Goal: Complete application form: Complete application form

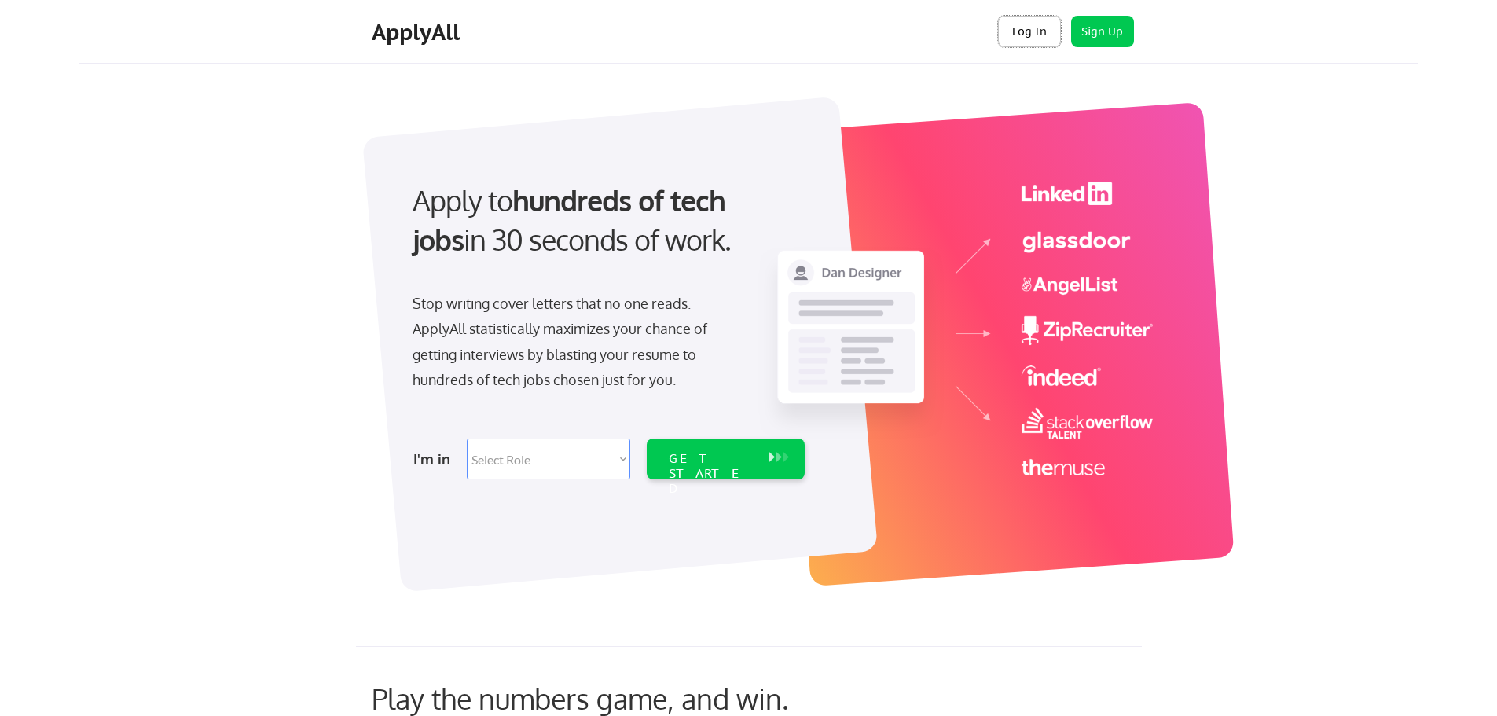
click at [1045, 25] on button "Log In" at bounding box center [1029, 31] width 63 height 31
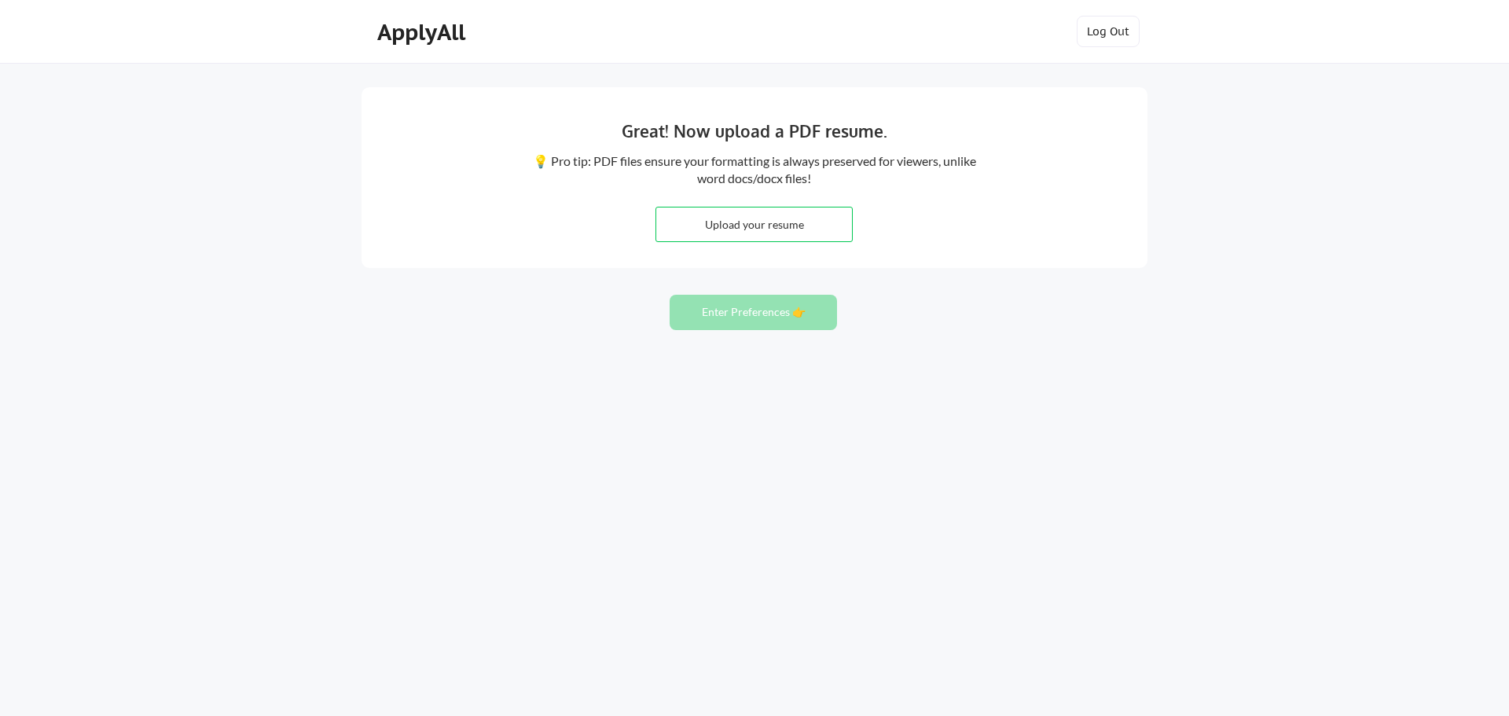
click at [840, 231] on input "file" at bounding box center [754, 224] width 196 height 34
type input "C:\fakepath\Martin Gill Coronado Resume.pdf"
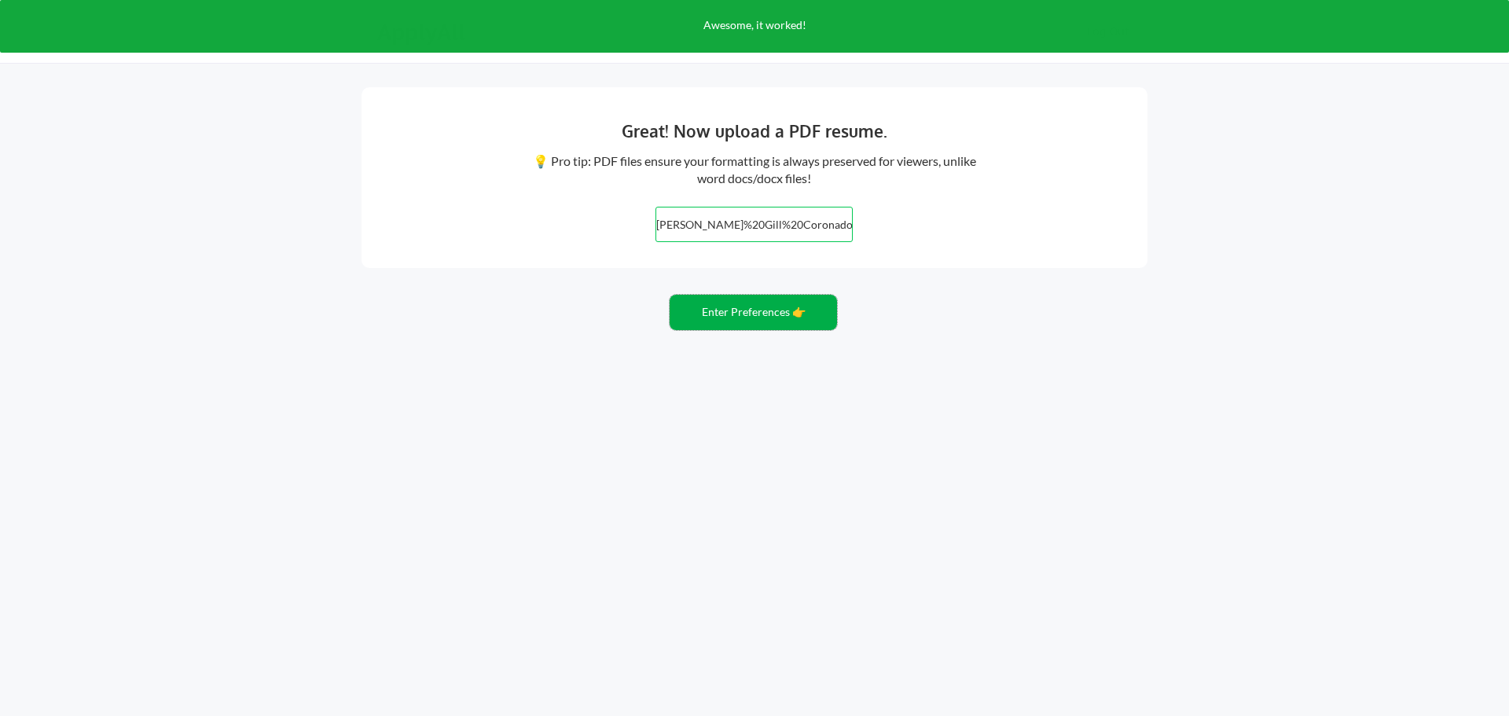
click at [816, 305] on button "Enter Preferences 👉" at bounding box center [753, 312] width 167 height 35
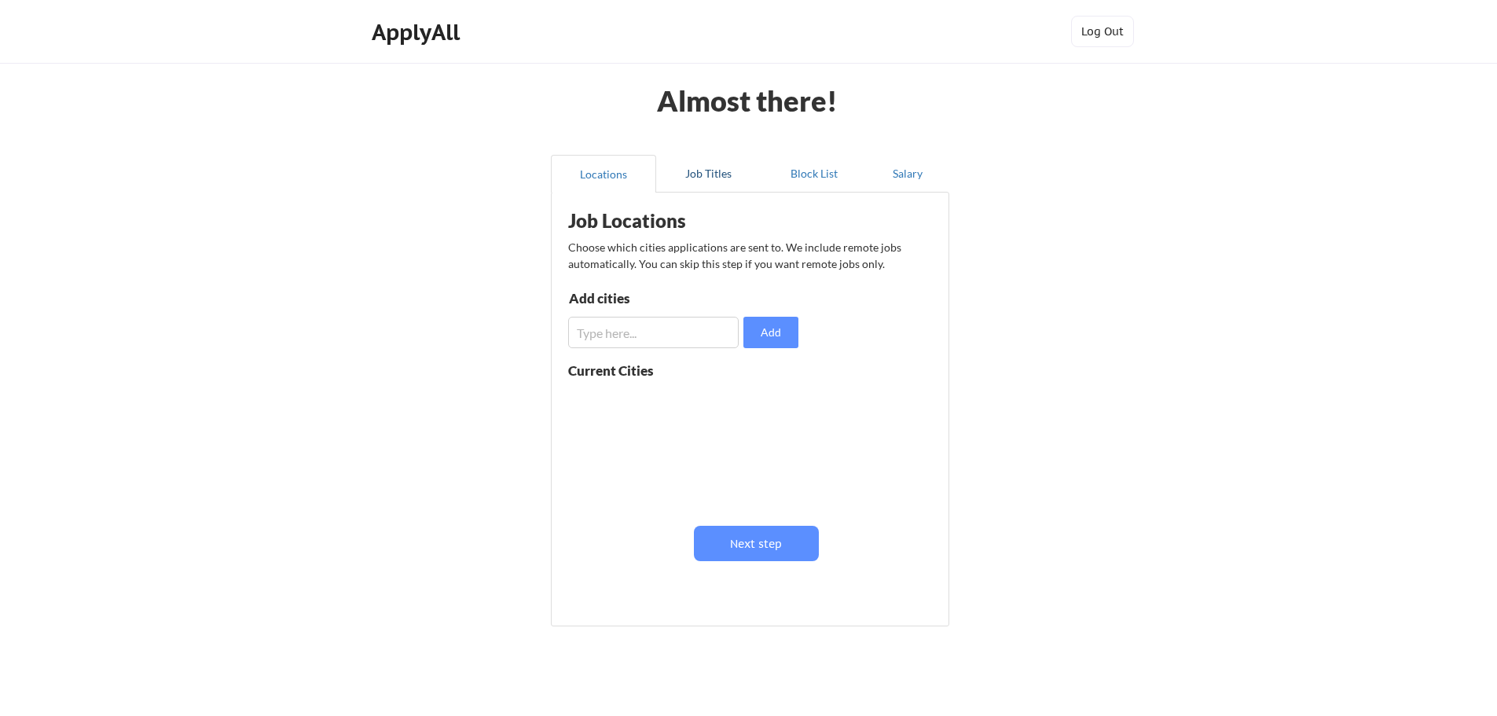
click at [711, 165] on button "Job Titles" at bounding box center [708, 174] width 105 height 38
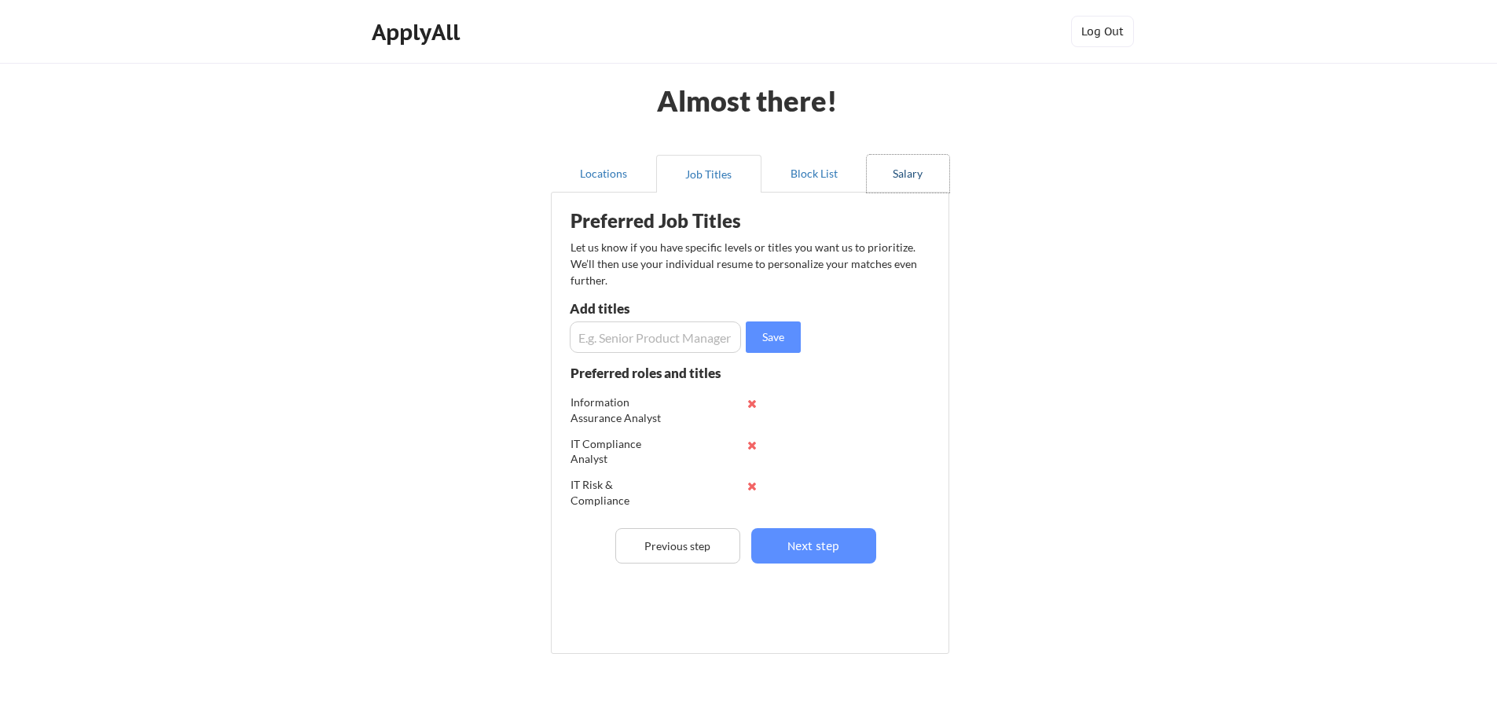
click at [912, 177] on button "Salary" at bounding box center [908, 174] width 83 height 38
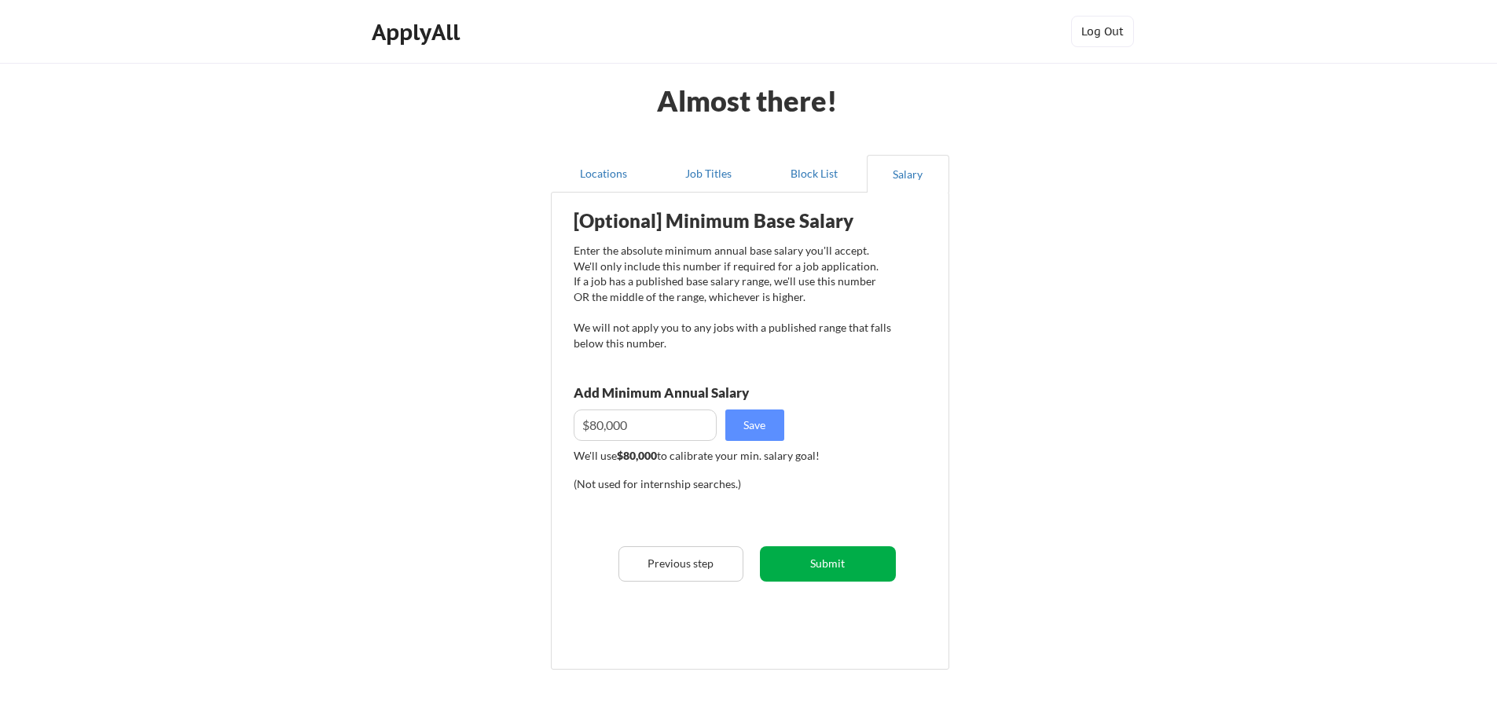
click at [835, 563] on button "Submit" at bounding box center [828, 563] width 136 height 35
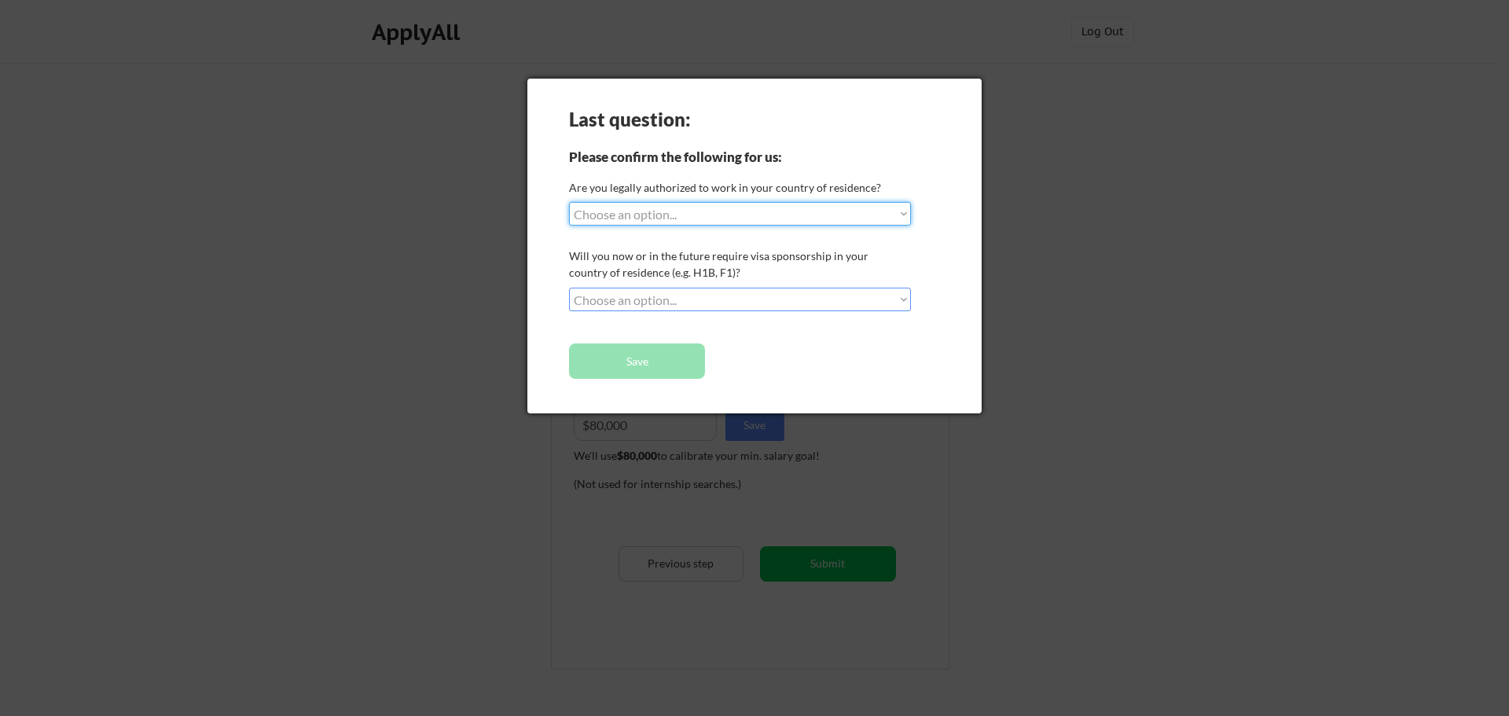
click at [739, 233] on div "Last question: Please confirm the following for us: Are you legally authorized …" at bounding box center [754, 246] width 454 height 335
click at [706, 230] on div "Last question: Please confirm the following for us: Are you legally authorized …" at bounding box center [754, 246] width 454 height 335
click at [693, 222] on select "Choose an option... Yes, I am a US Citizen Yes, I am a Canadian Citizen Yes, I …" at bounding box center [740, 214] width 342 height 24
click at [569, 202] on select "Choose an option... Yes, I am a [DEMOGRAPHIC_DATA] Citizen Yes, I am a [DEMOGRA…" at bounding box center [740, 214] width 342 height 24
click at [677, 211] on select "Choose an option... Yes, I am a [DEMOGRAPHIC_DATA] Citizen Yes, I am a [DEMOGRA…" at bounding box center [740, 214] width 342 height 24
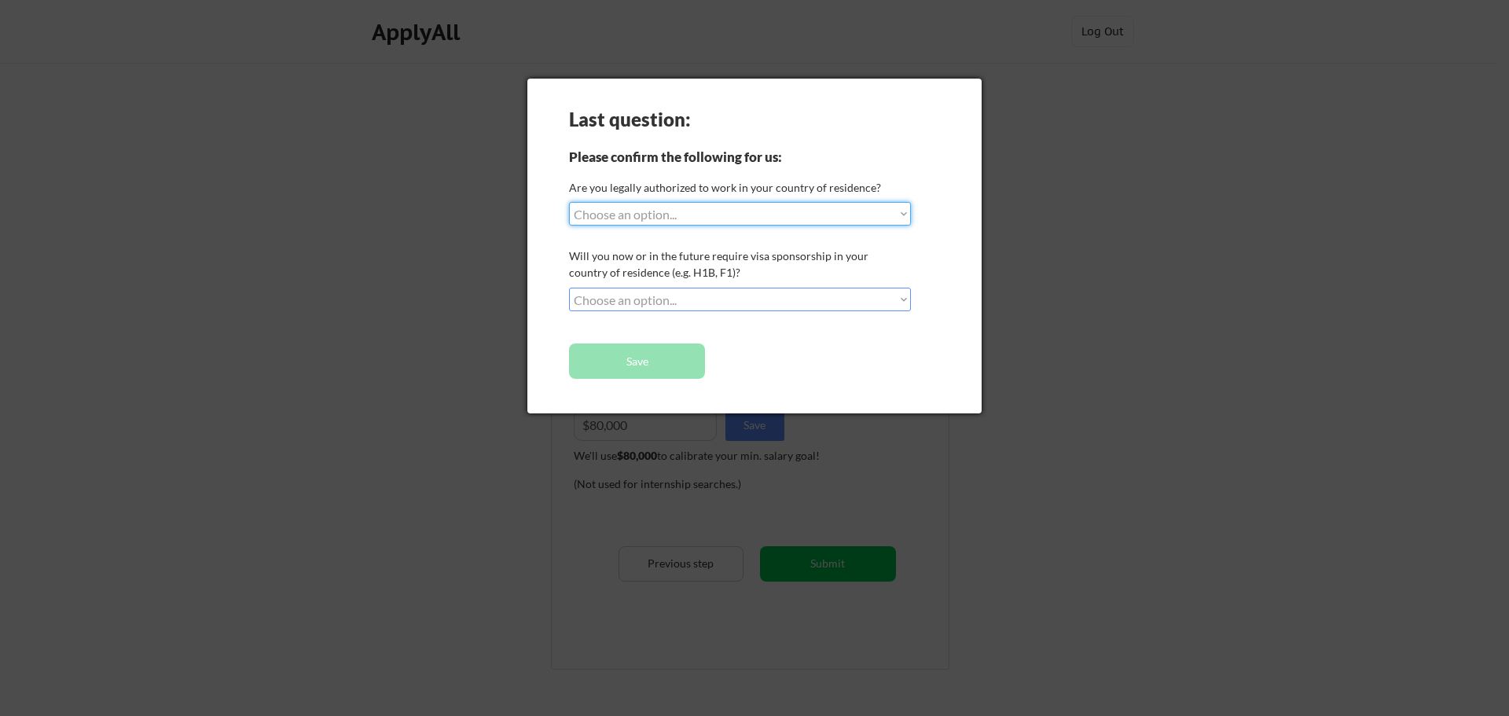
drag, startPoint x: 677, startPoint y: 211, endPoint x: 875, endPoint y: 68, distance: 244.9
click at [677, 211] on select "Choose an option... Yes, I am a [DEMOGRAPHIC_DATA] Citizen Yes, I am a [DEMOGRA…" at bounding box center [740, 214] width 342 height 24
select select ""PLACEHOLDER_1427118222253""
click at [1106, 204] on div at bounding box center [754, 358] width 1509 height 716
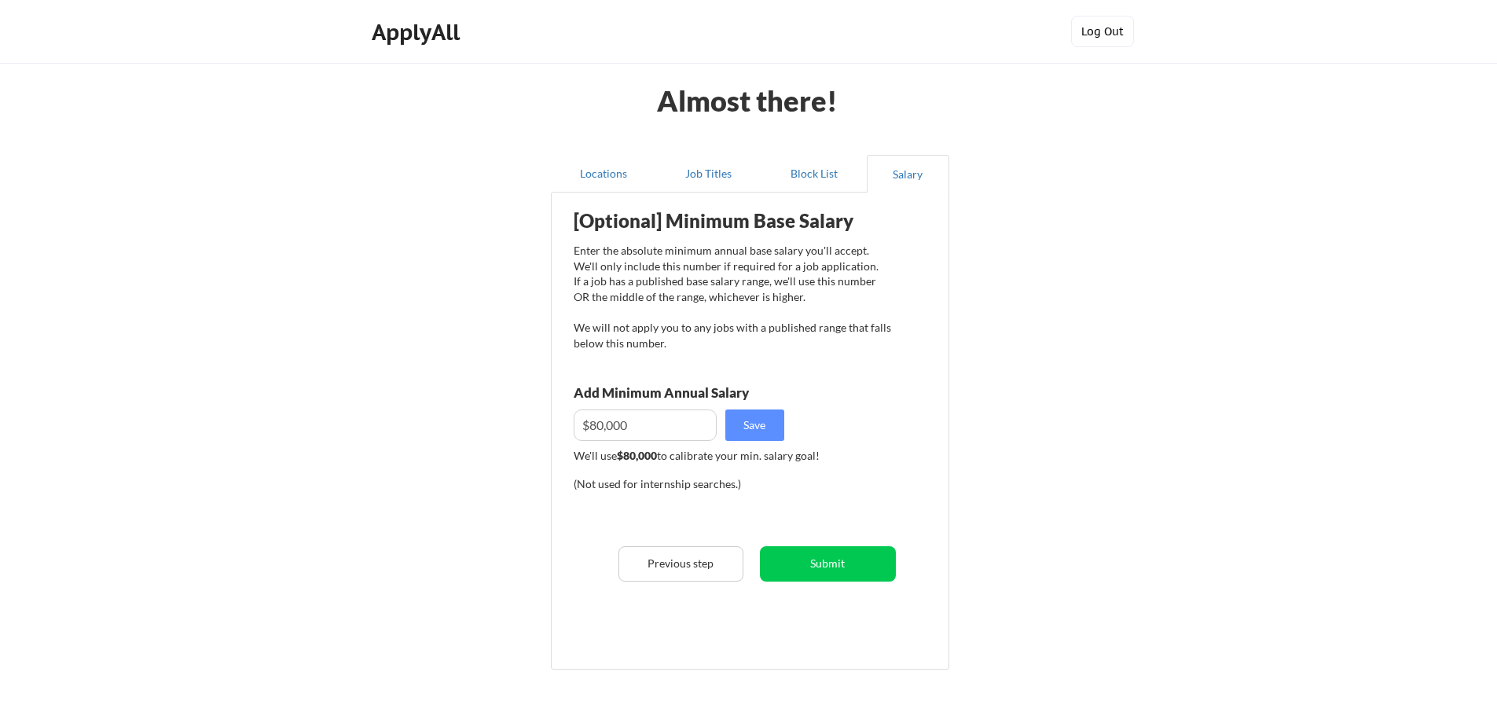
click at [1122, 31] on button "Log Out" at bounding box center [1102, 31] width 63 height 31
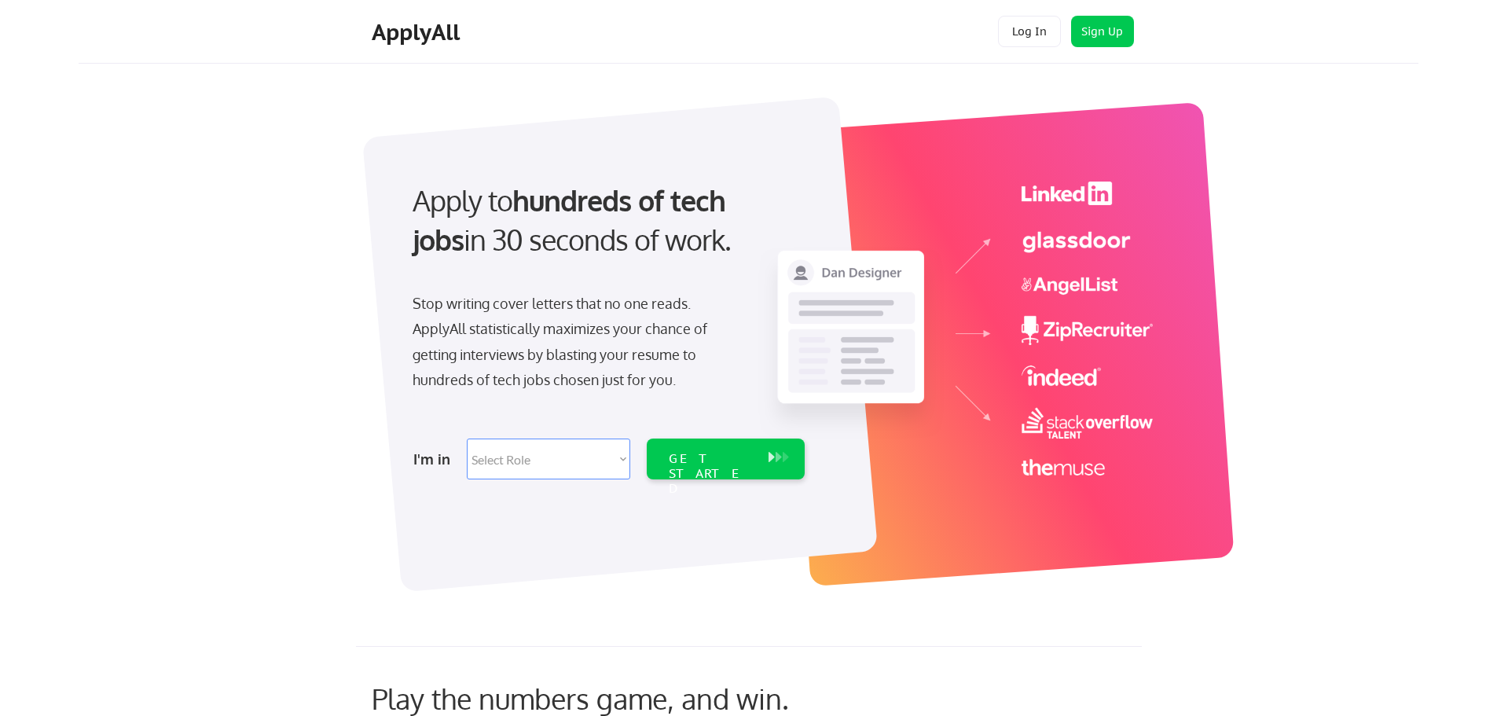
click at [1037, 41] on button "Log In" at bounding box center [1029, 31] width 63 height 31
click at [1044, 29] on button "Log In" at bounding box center [1029, 31] width 63 height 31
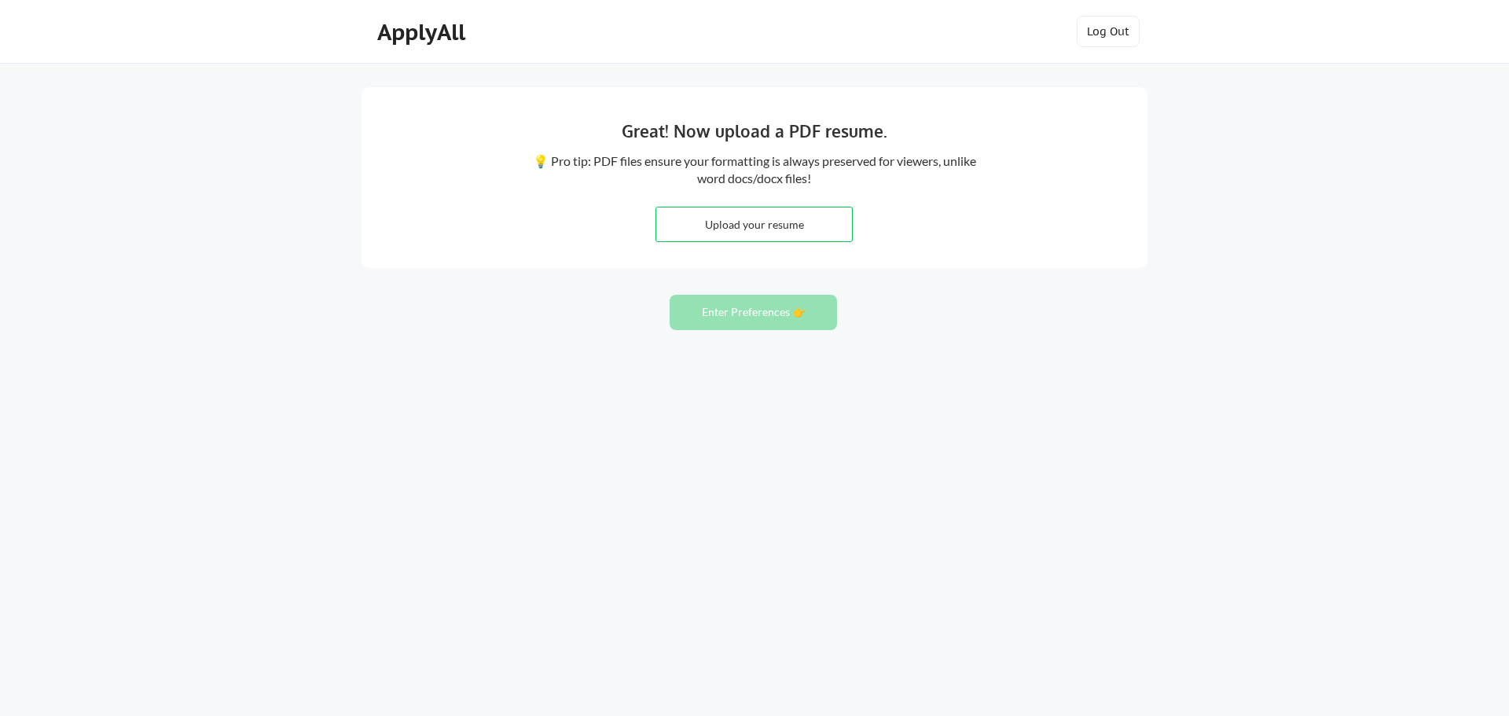
click at [681, 225] on input "file" at bounding box center [754, 224] width 196 height 34
type input "C:\fakepath\Martin Gill Coronado Resume.pdf"
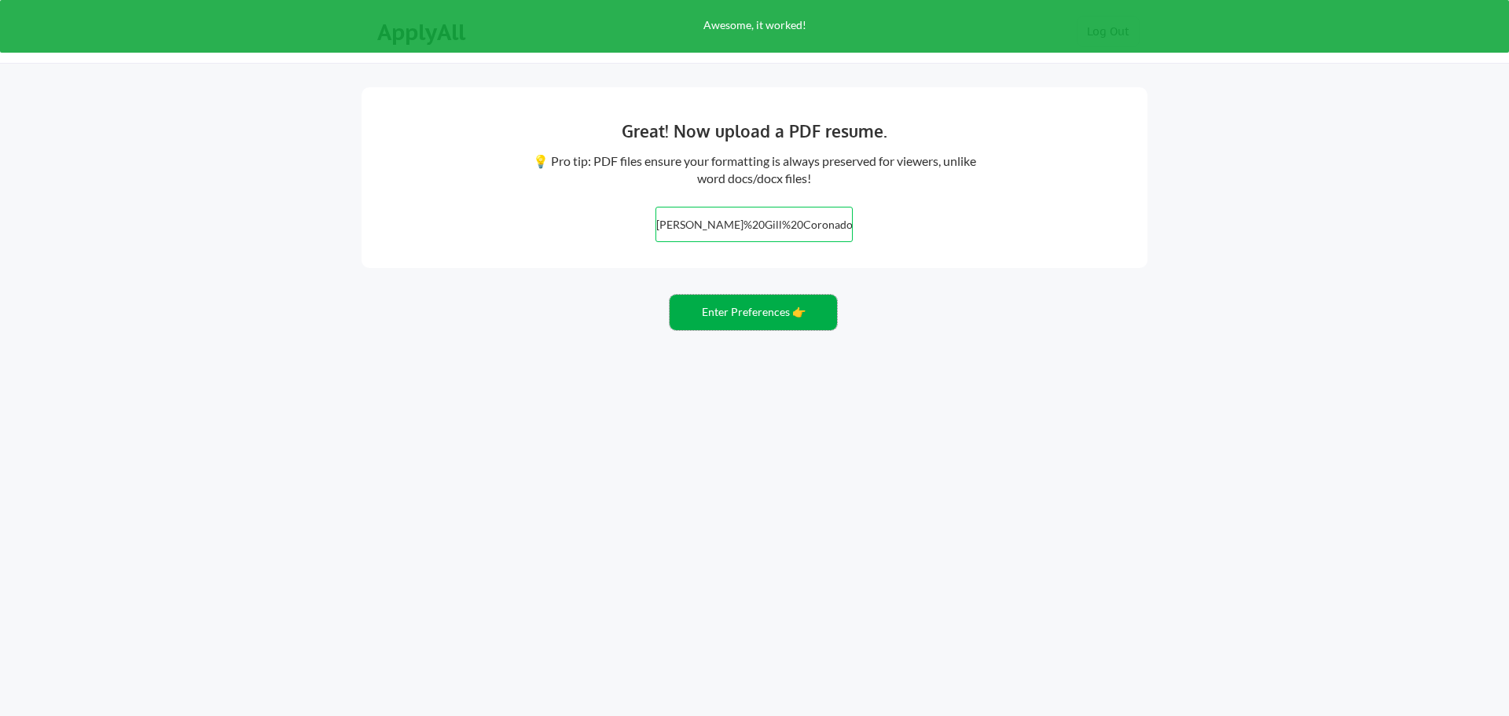
click at [791, 315] on button "Enter Preferences 👉" at bounding box center [753, 312] width 167 height 35
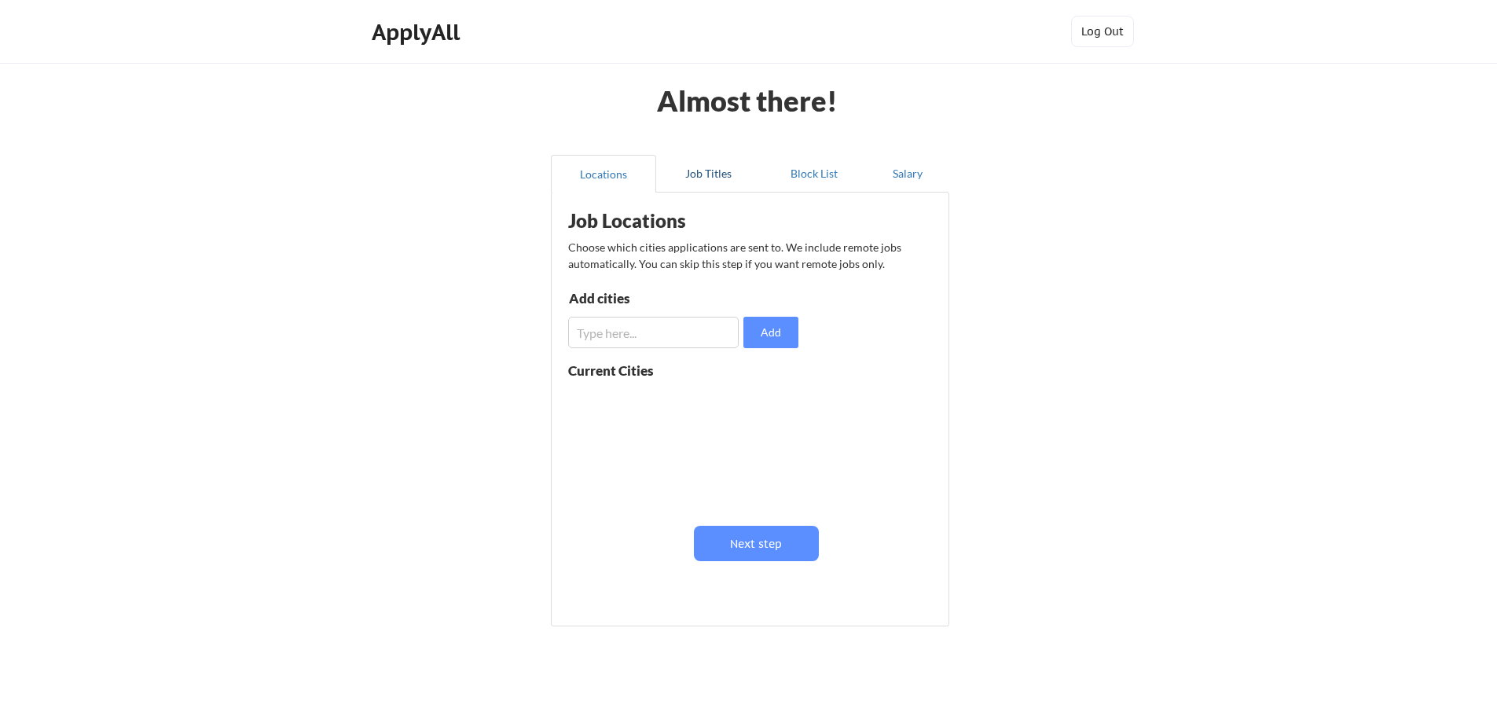
click at [700, 183] on button "Job Titles" at bounding box center [708, 174] width 105 height 38
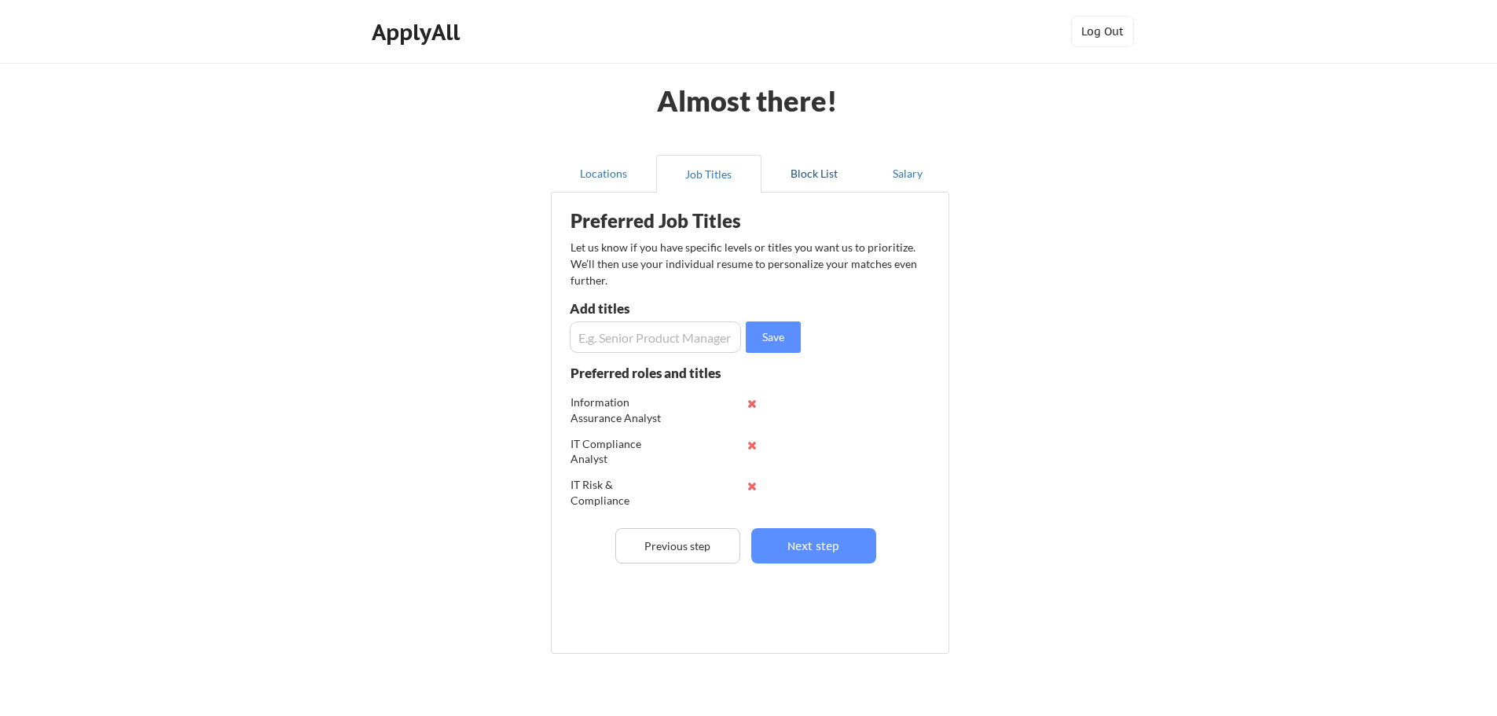
click at [805, 177] on button "Block List" at bounding box center [813, 174] width 105 height 38
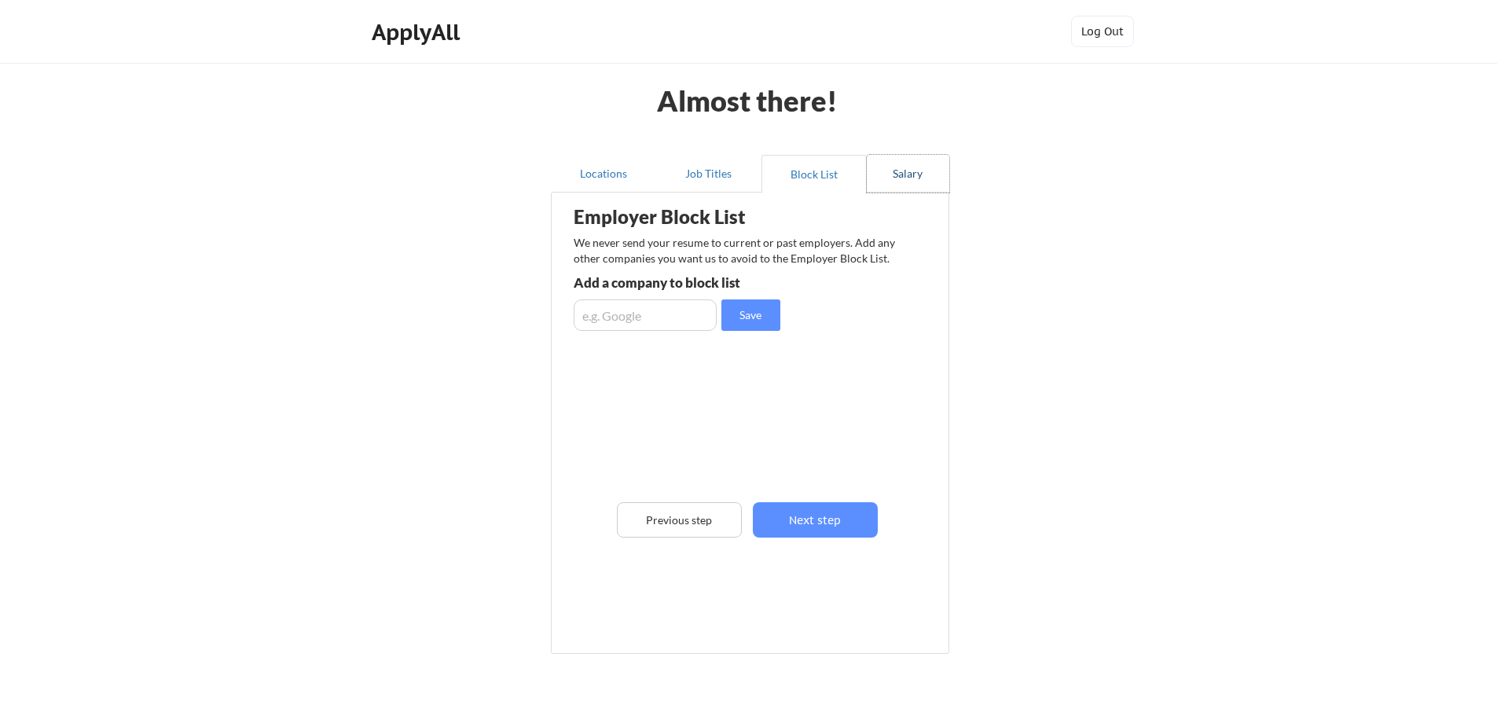
click at [897, 178] on button "Salary" at bounding box center [908, 174] width 83 height 38
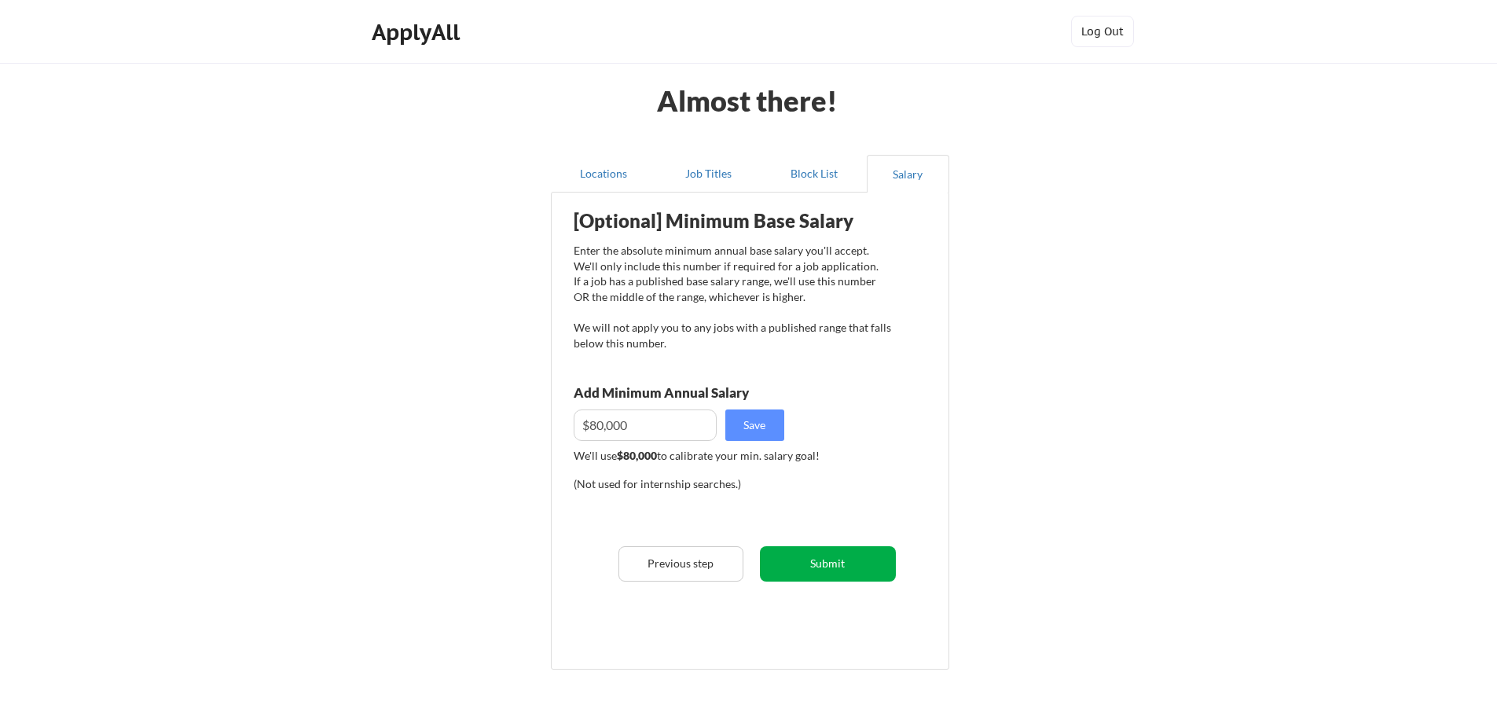
click at [842, 551] on button "Submit" at bounding box center [828, 563] width 136 height 35
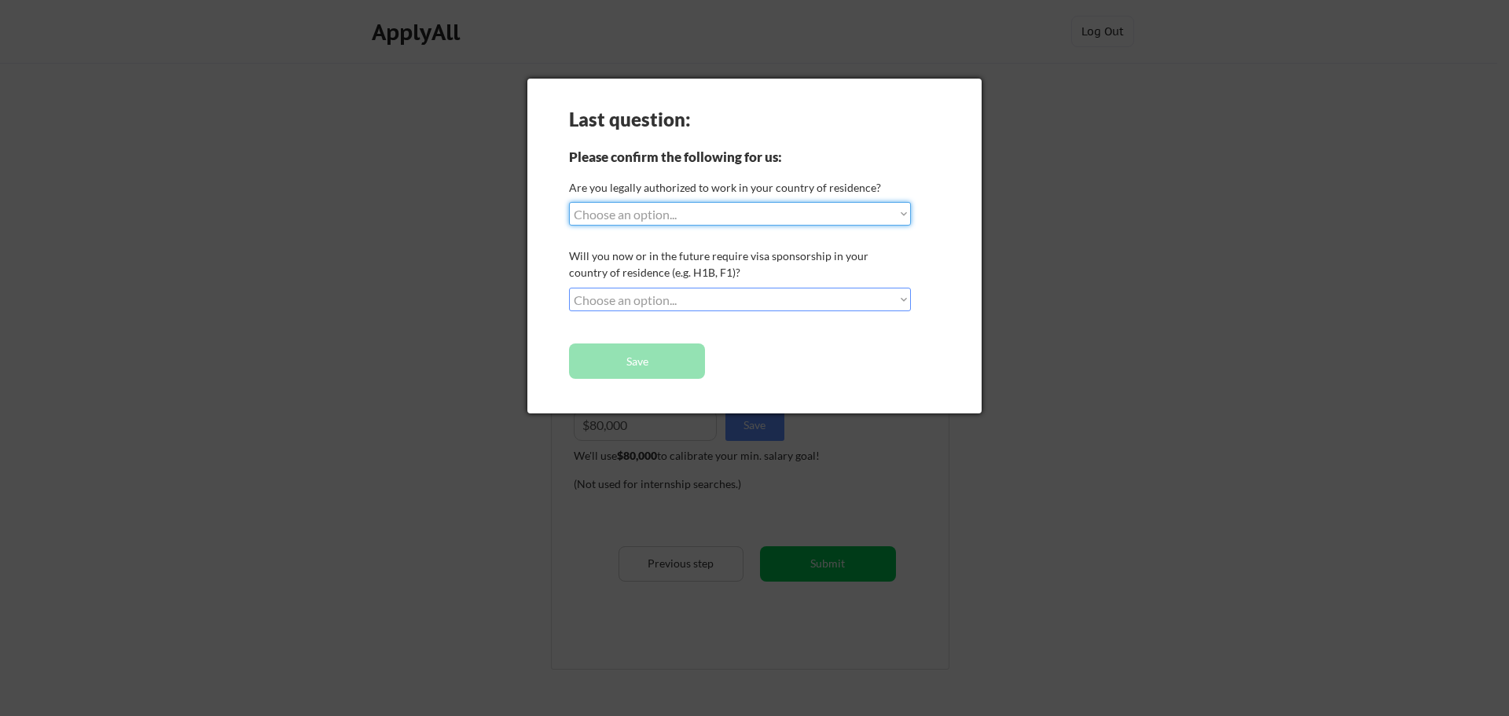
click at [797, 240] on div "Last question: Please confirm the following for us: Are you legally authorized …" at bounding box center [754, 246] width 454 height 335
click at [800, 224] on select "Choose an option... Yes, I am a US Citizen Yes, I am a Canadian Citizen Yes, I …" at bounding box center [740, 214] width 342 height 24
click at [569, 202] on select "Choose an option... Yes, I am a US Citizen Yes, I am a Canadian Citizen Yes, I …" at bounding box center [740, 214] width 342 height 24
select select ""PLACEHOLDER_1427118222253""
click at [744, 221] on select "Choose an option... Yes, I am a US Citizen Yes, I am a Canadian Citizen Yes, I …" at bounding box center [740, 214] width 342 height 24
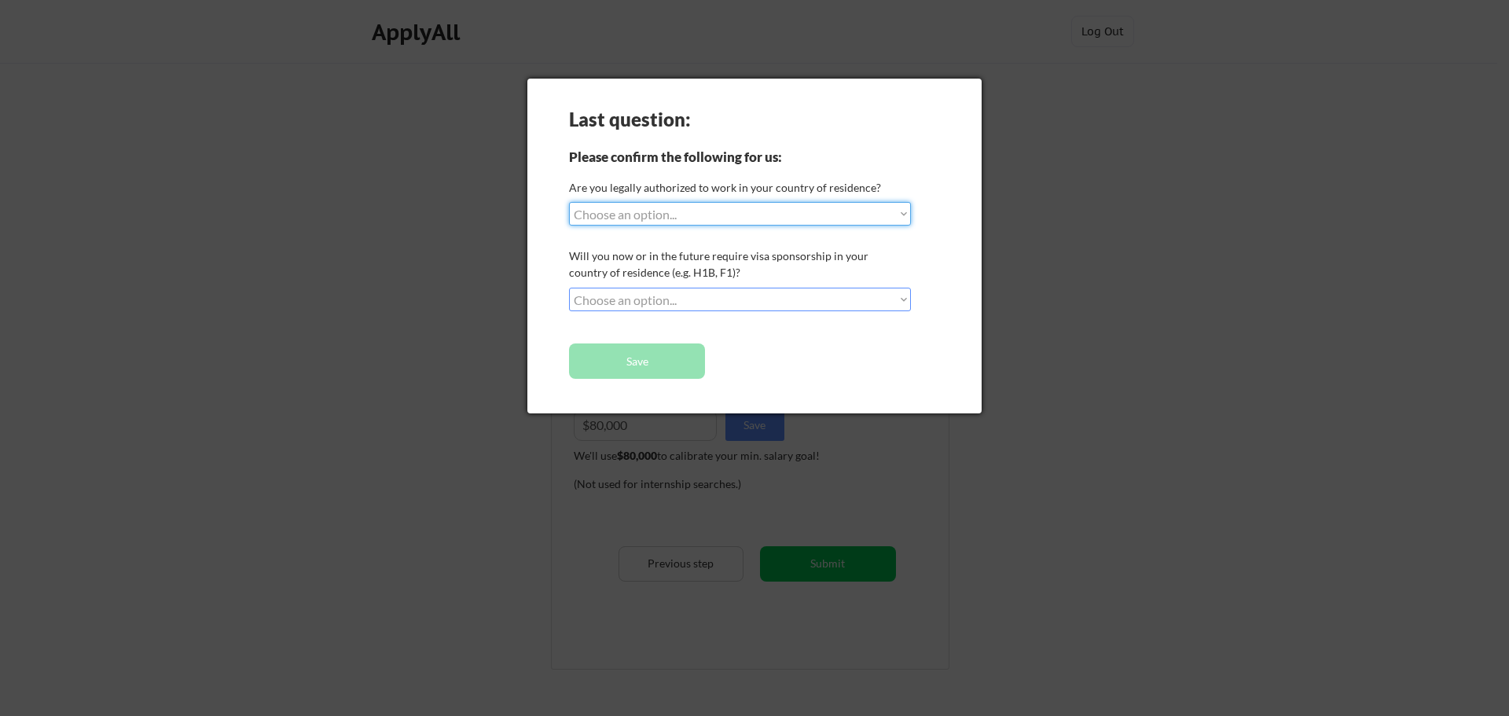
click at [744, 221] on select "Choose an option... Yes, I am a US Citizen Yes, I am a Canadian Citizen Yes, I …" at bounding box center [740, 214] width 342 height 24
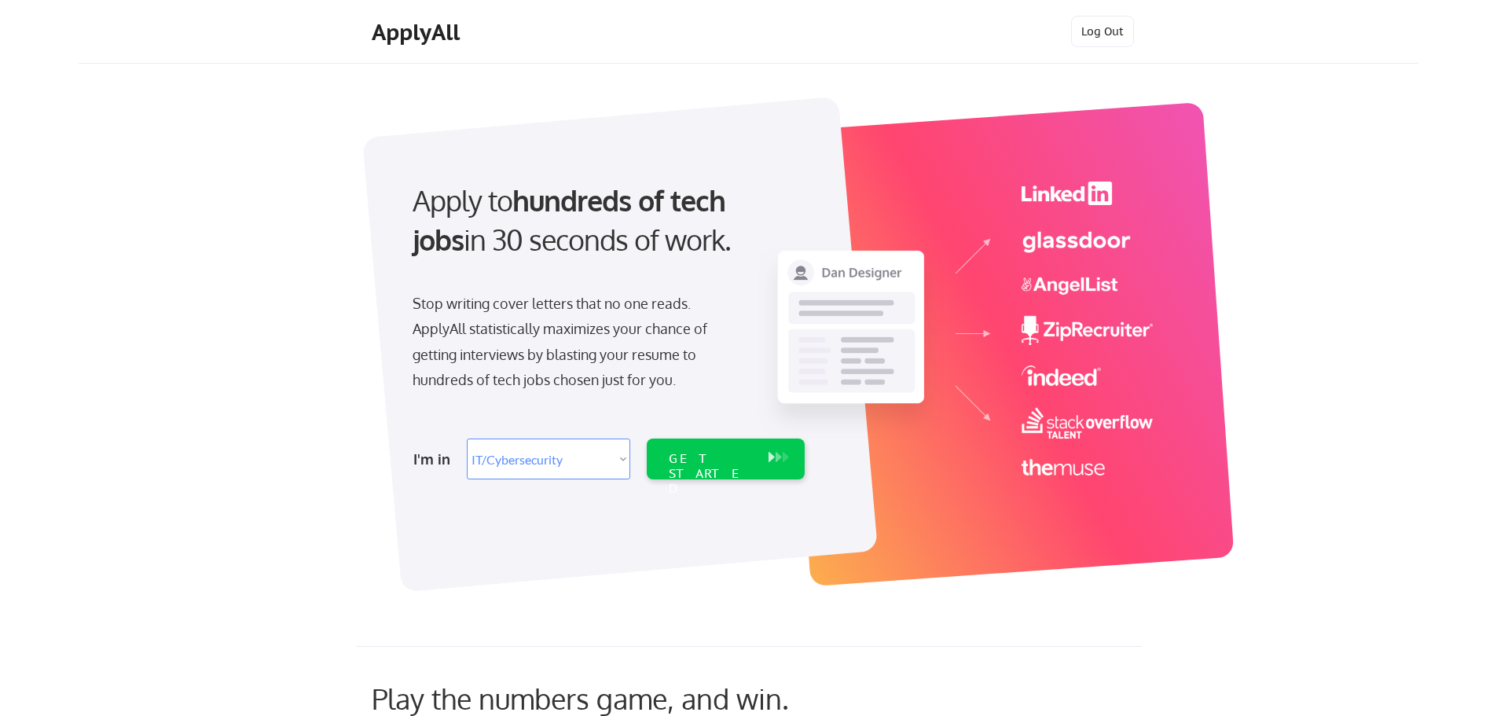
select select ""it_security""
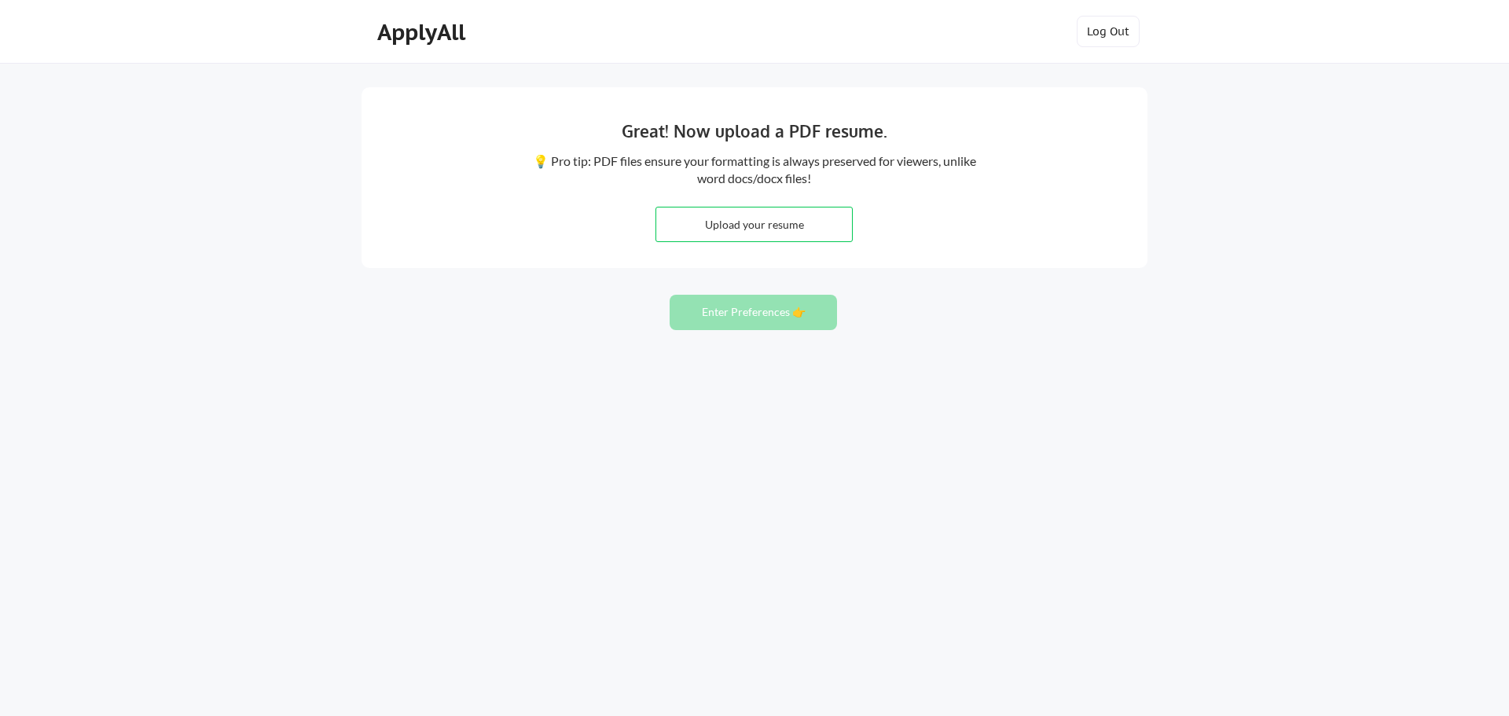
click at [428, 29] on div "ApplyAll" at bounding box center [423, 32] width 93 height 27
click at [1086, 42] on button "Log Out" at bounding box center [1108, 31] width 63 height 31
